Goal: Information Seeking & Learning: Learn about a topic

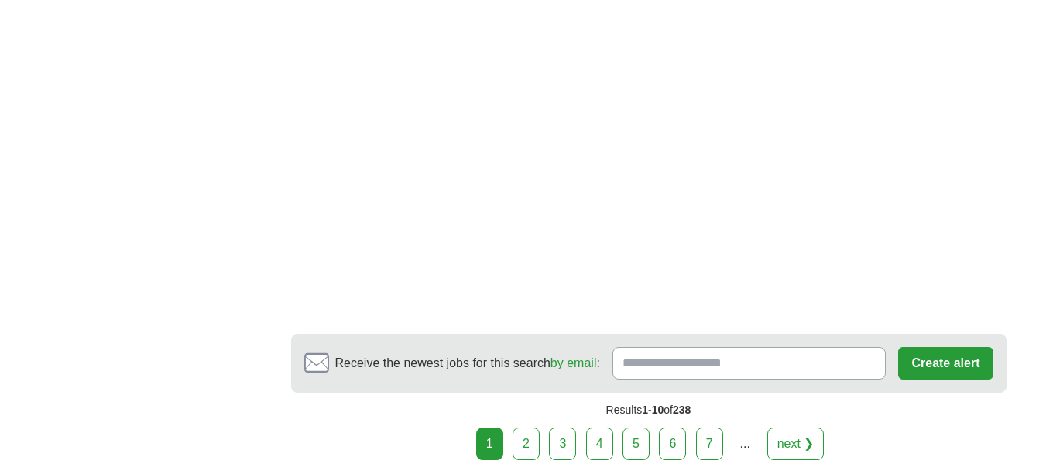
scroll to position [2709, 0]
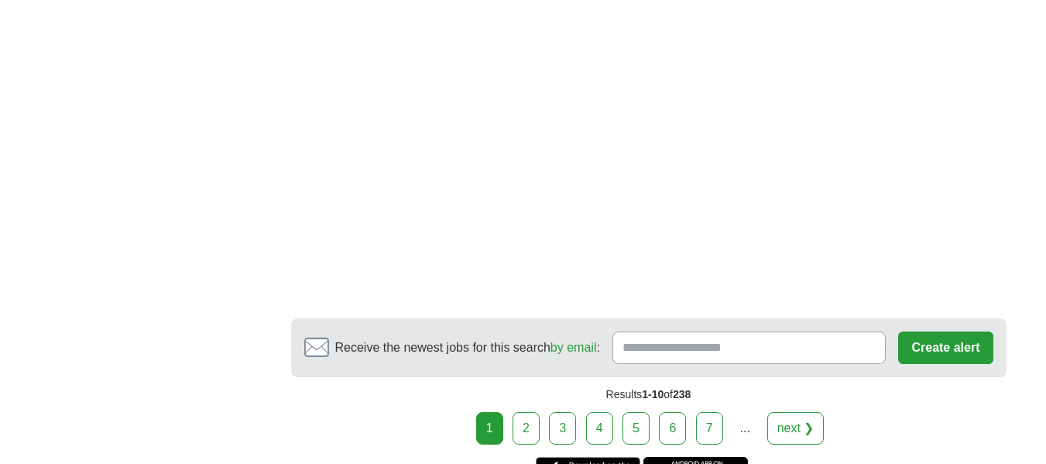
click at [534, 421] on link "2" at bounding box center [525, 428] width 27 height 33
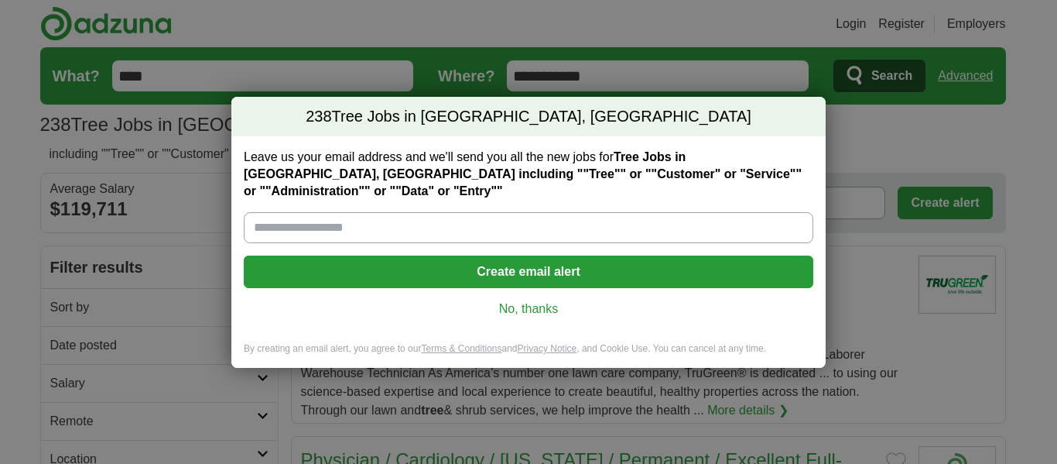
click at [512, 300] on link "No, thanks" at bounding box center [528, 308] width 545 height 17
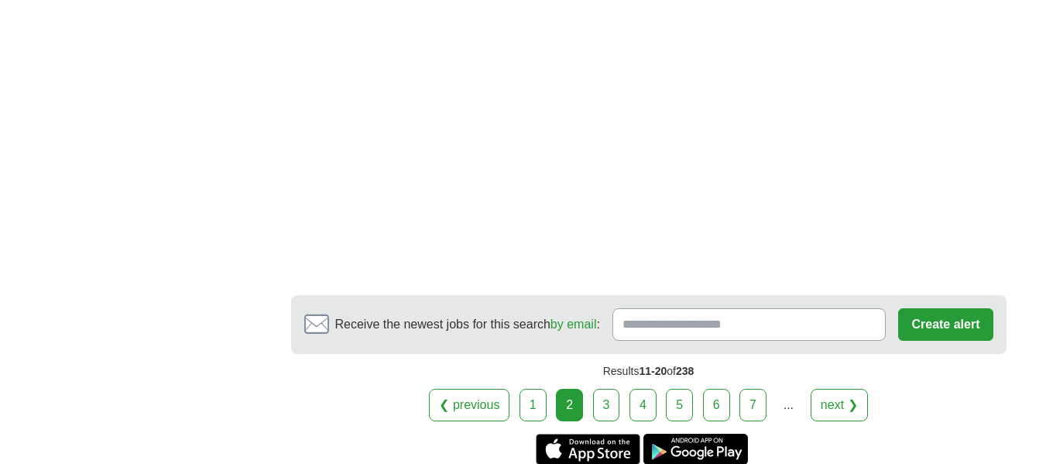
scroll to position [3096, 0]
